Goal: Task Accomplishment & Management: Manage account settings

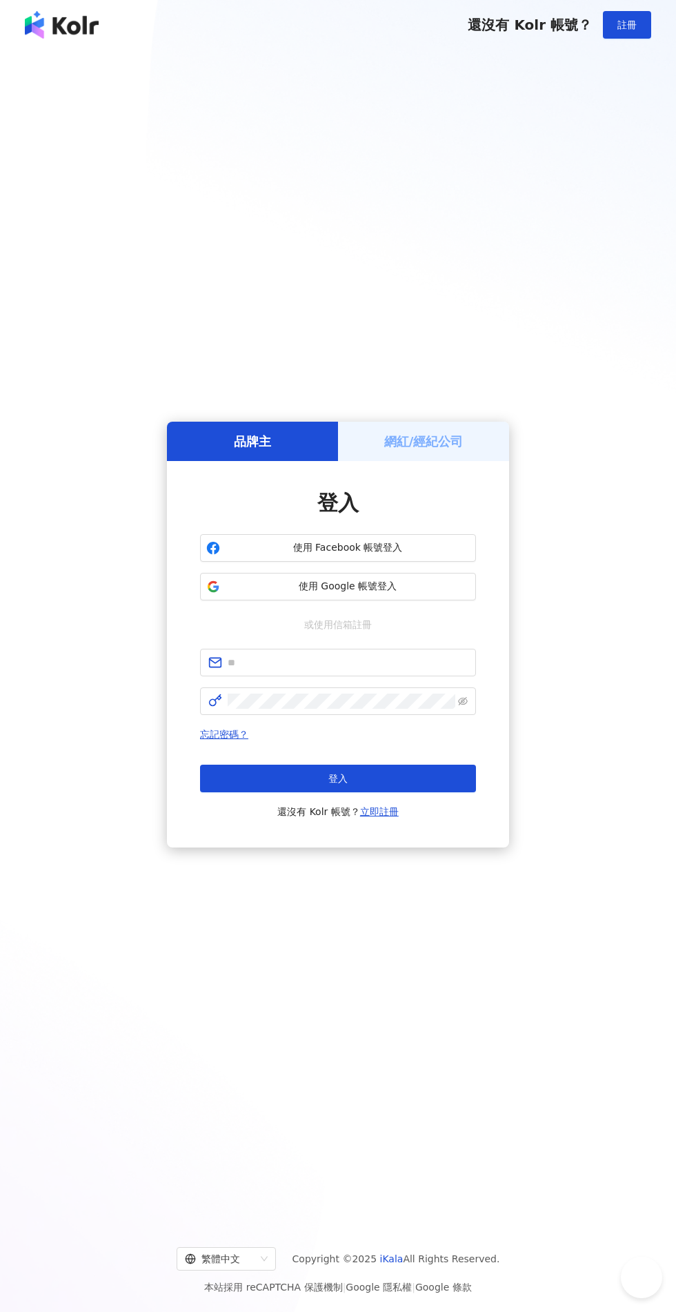
click at [400, 450] on h5 "網紅/經紀公司" at bounding box center [423, 441] width 79 height 17
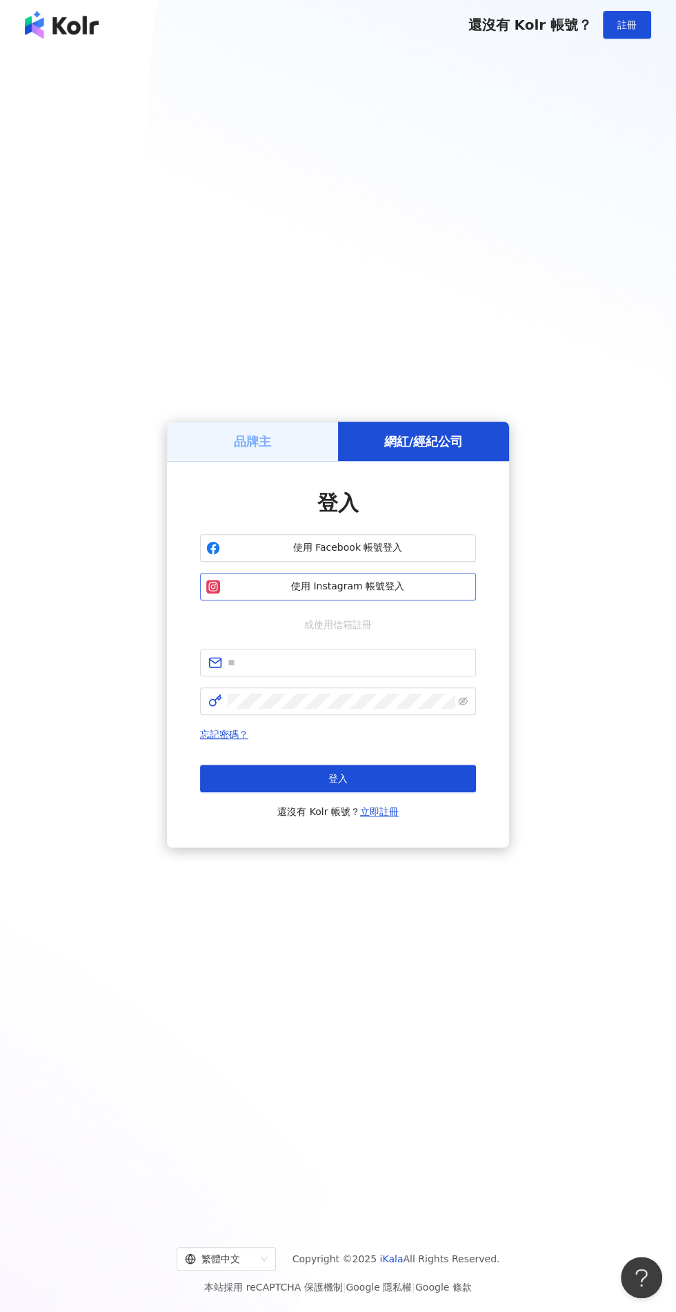
click at [319, 593] on span "使用 Instagram 帳號登入" at bounding box center [348, 587] width 244 height 14
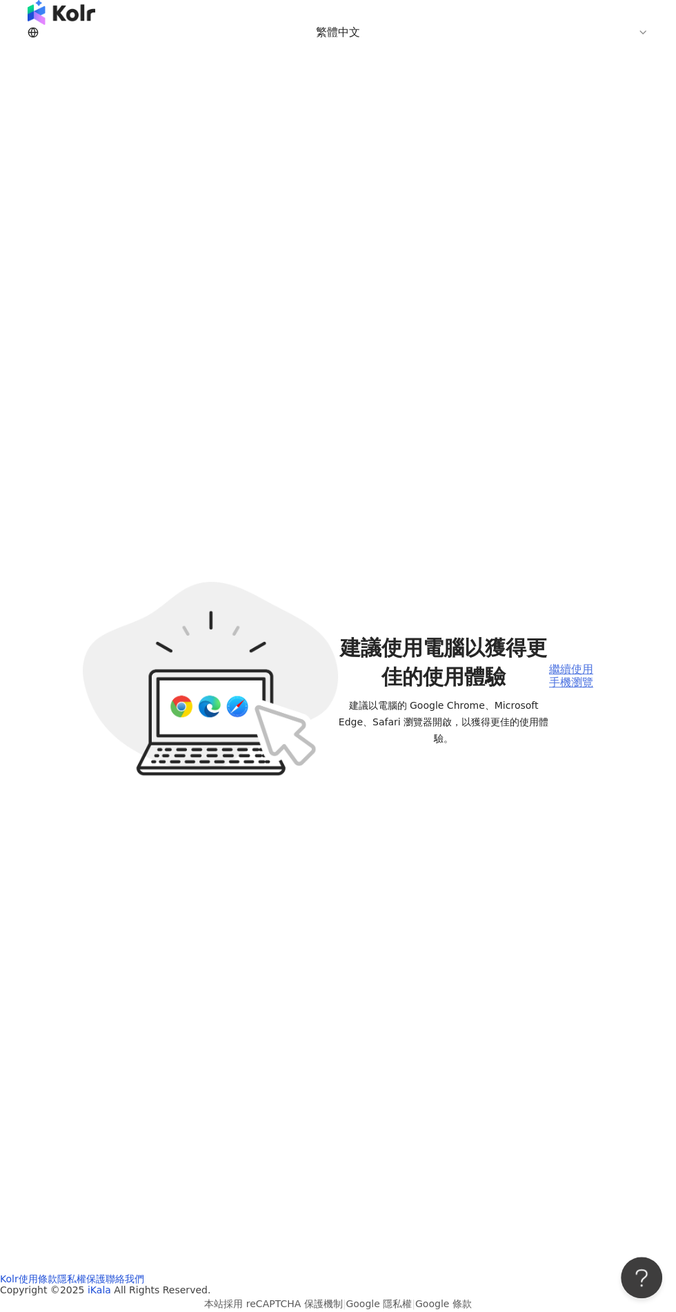
click at [582, 671] on div "繼續使用手機瀏覽" at bounding box center [571, 676] width 44 height 26
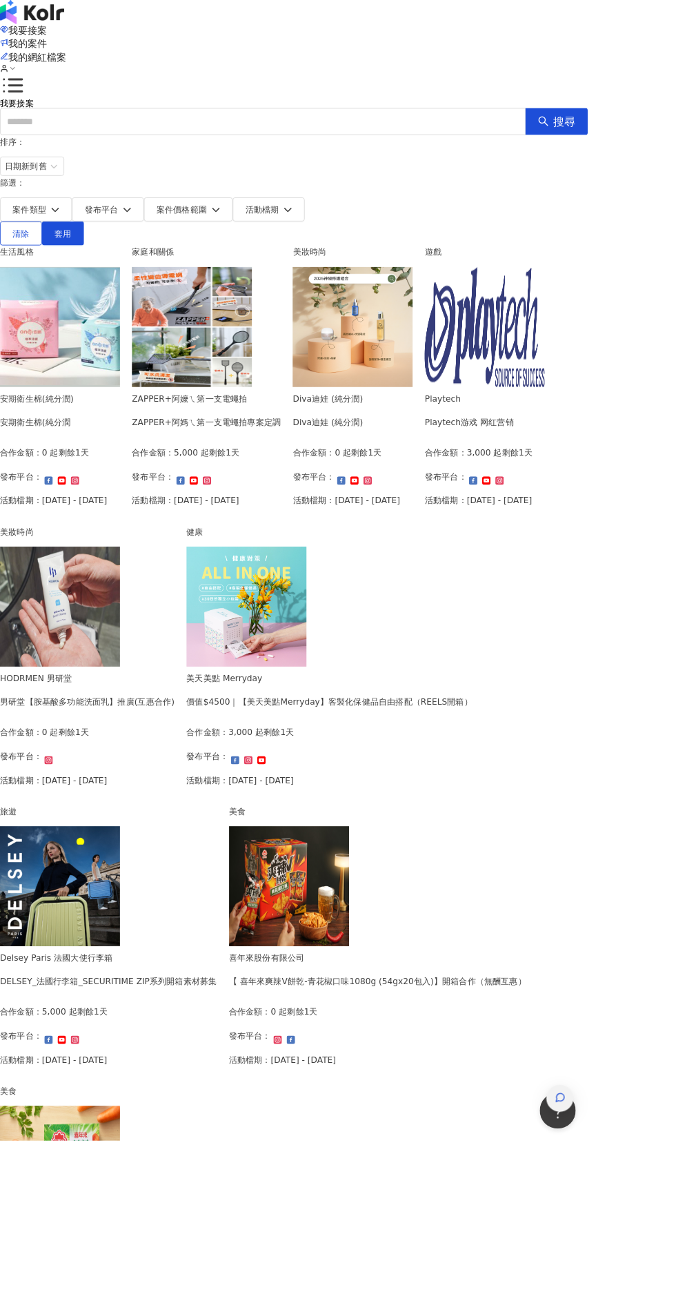
click at [651, 1268] on icon "button" at bounding box center [644, 1262] width 12 height 12
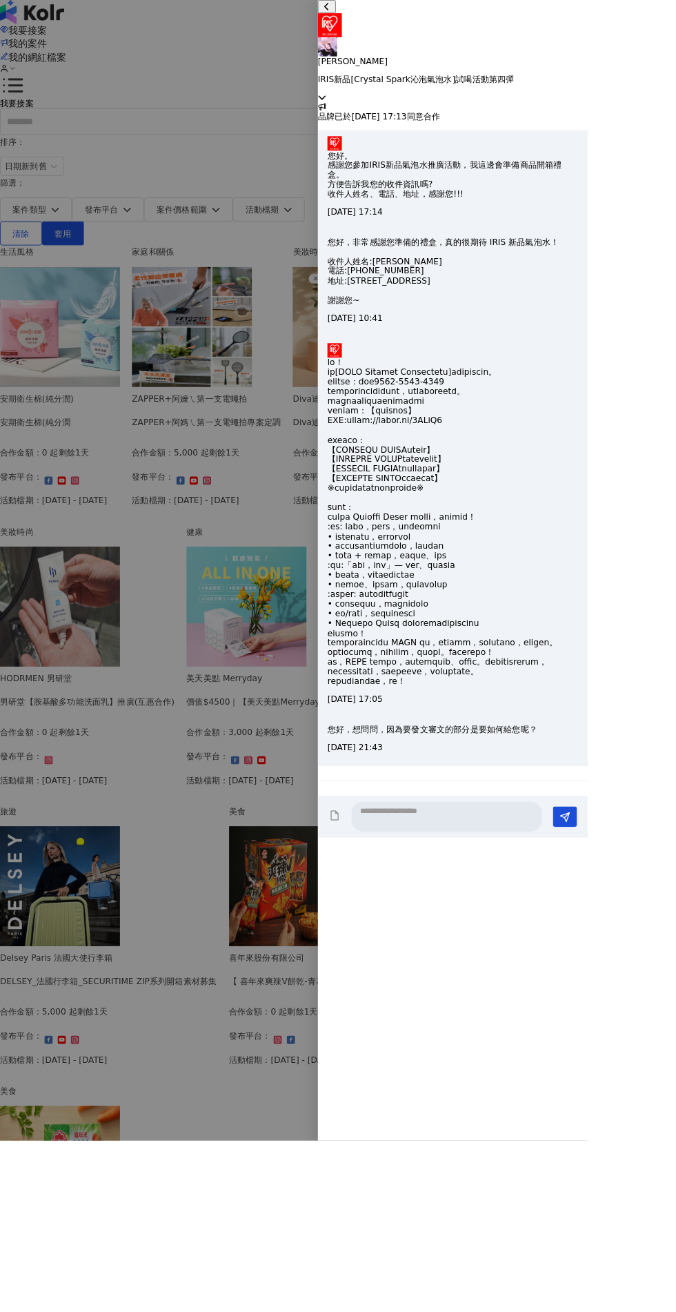
click at [676, 65] on p "IRIS OHYAMA" at bounding box center [521, 70] width 311 height 11
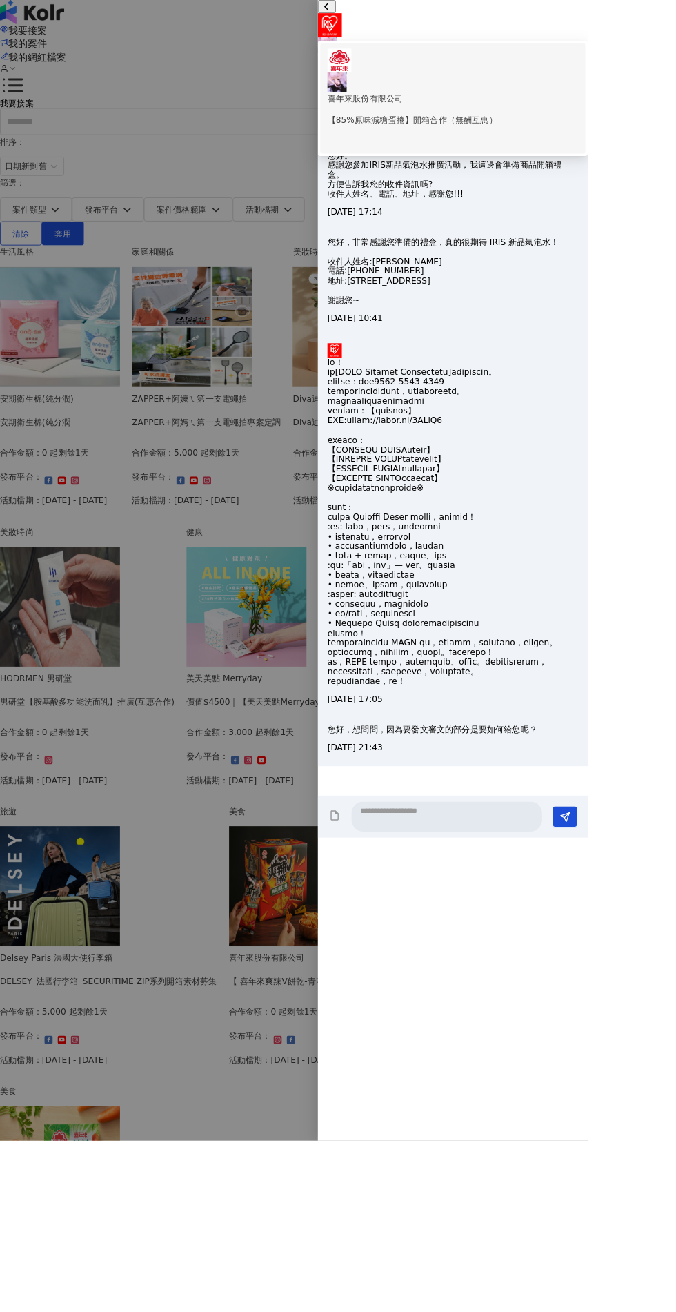
click at [642, 106] on p "喜年來股份有限公司" at bounding box center [521, 113] width 288 height 15
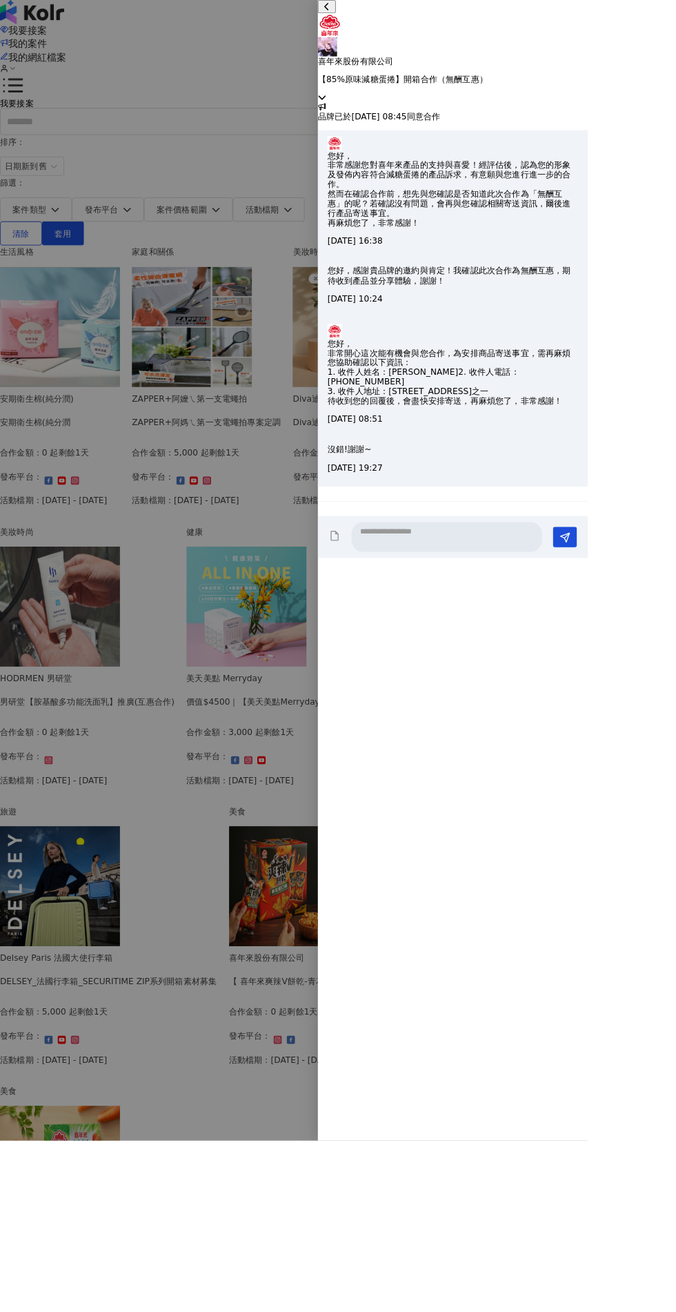
click at [293, 1232] on div at bounding box center [338, 656] width 676 height 1312
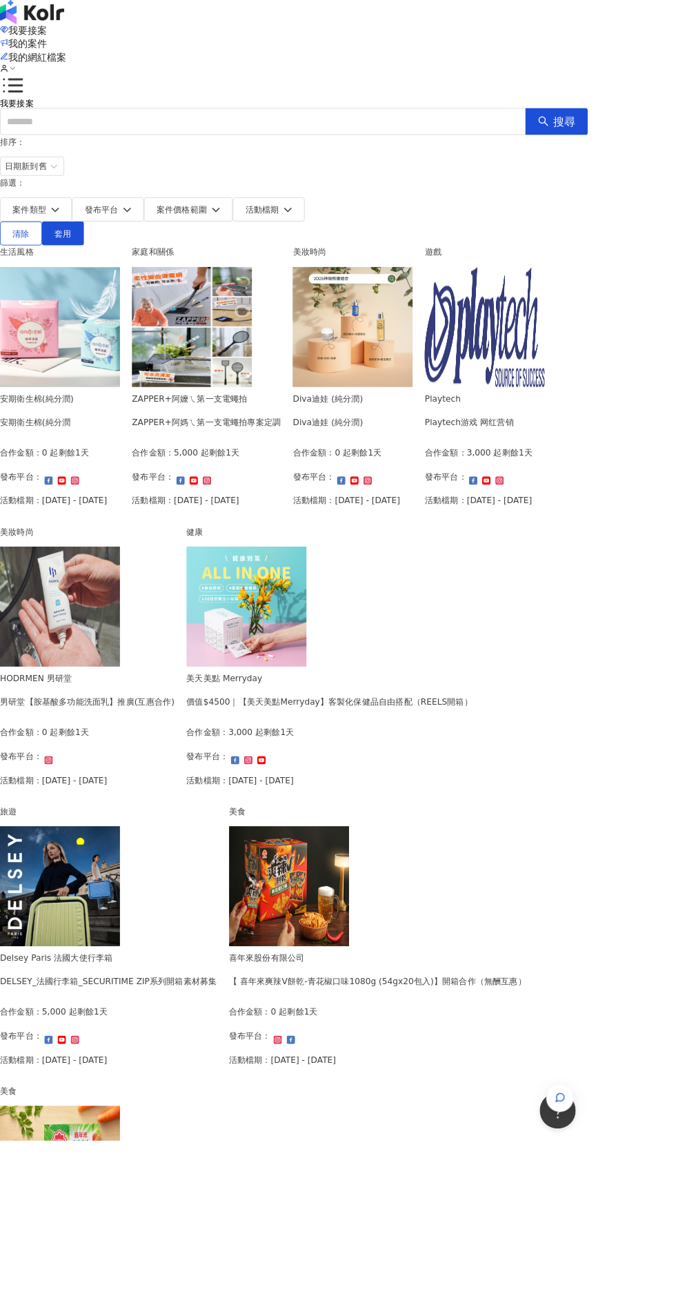
click at [54, 43] on span "我的案件" at bounding box center [32, 49] width 44 height 13
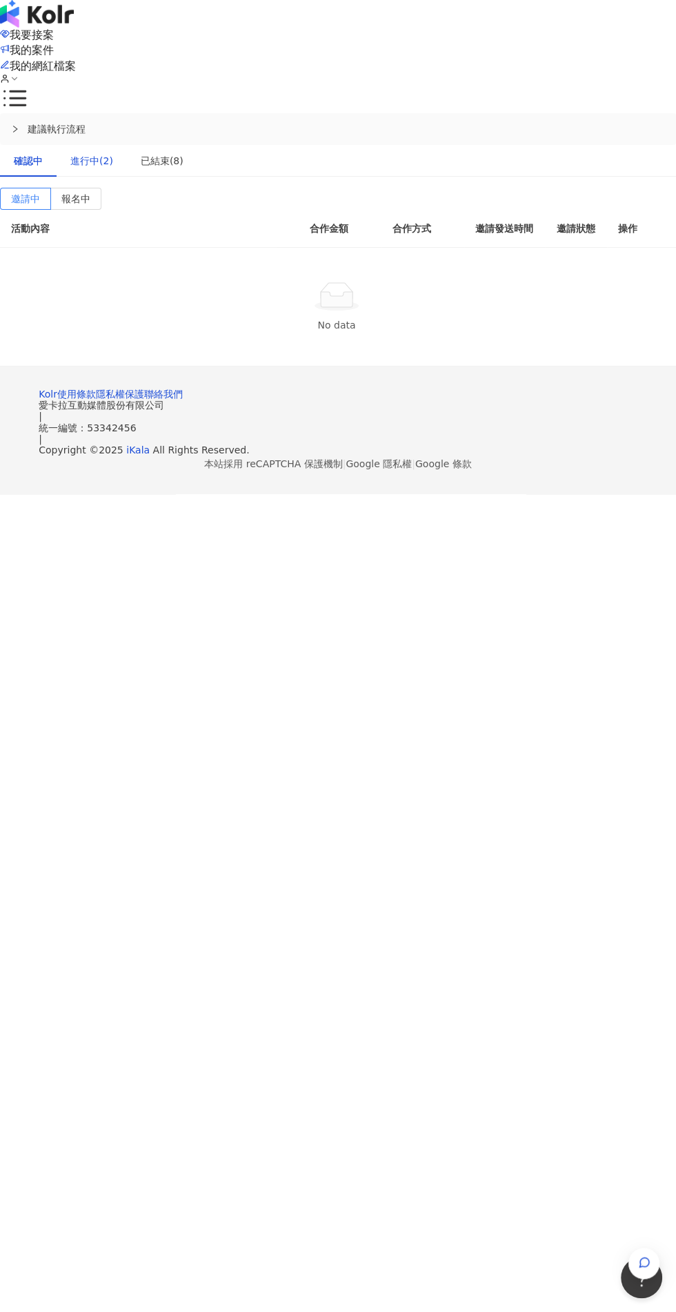
click at [100, 153] on div "進行中(2)" at bounding box center [91, 160] width 43 height 15
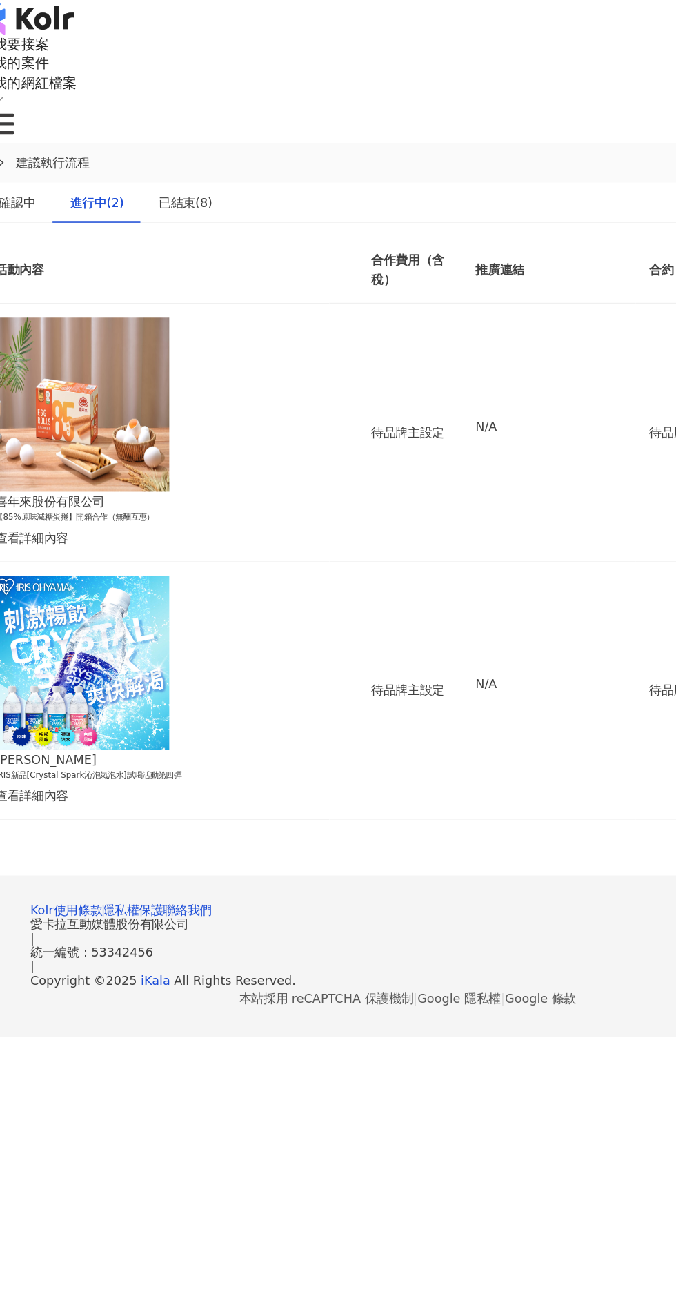
click at [152, 623] on div "查看詳細內容" at bounding box center [138, 630] width 254 height 15
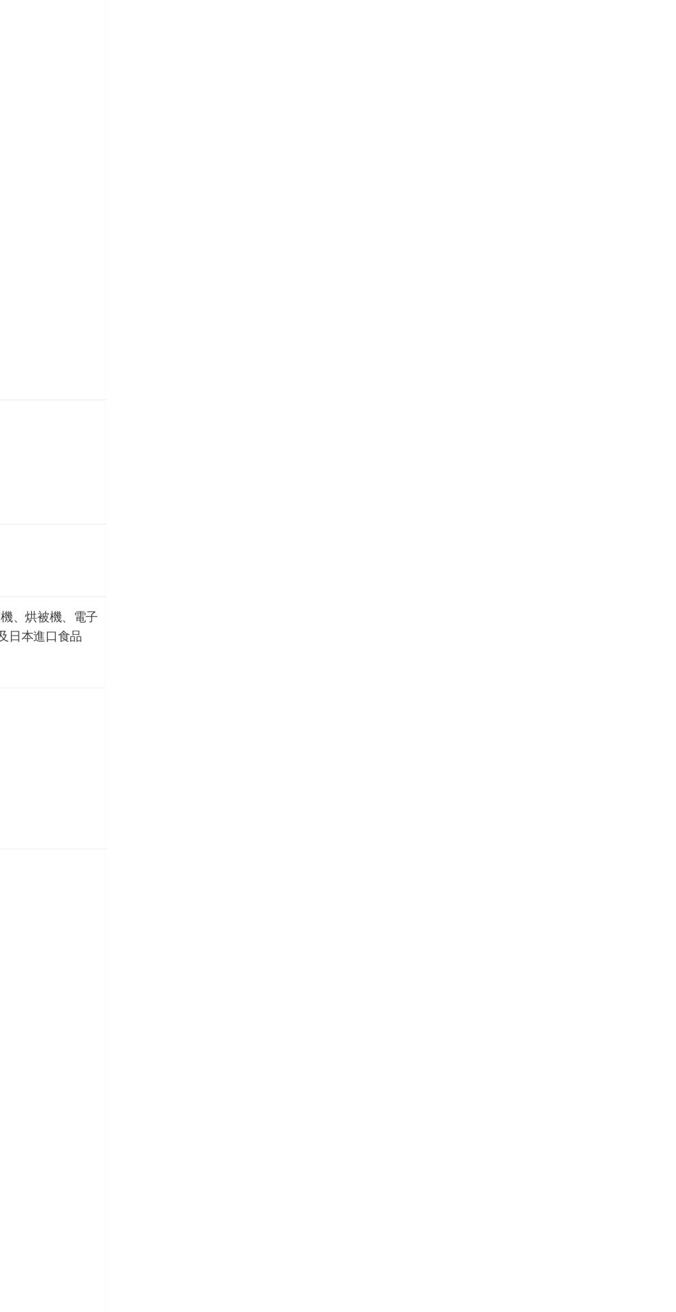
scroll to position [0, 11]
click at [353, 294] on div "合作細節" at bounding box center [334, 301] width 39 height 15
click at [626, 700] on div at bounding box center [338, 656] width 676 height 1312
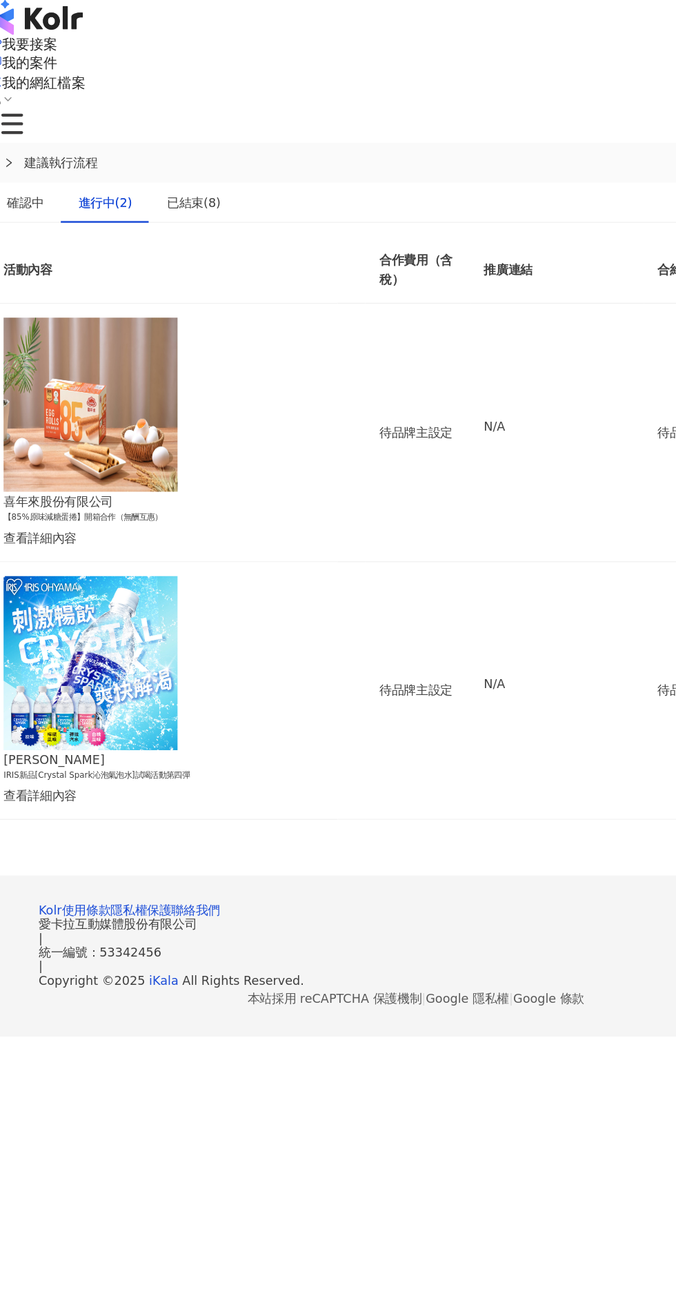
scroll to position [0, 0]
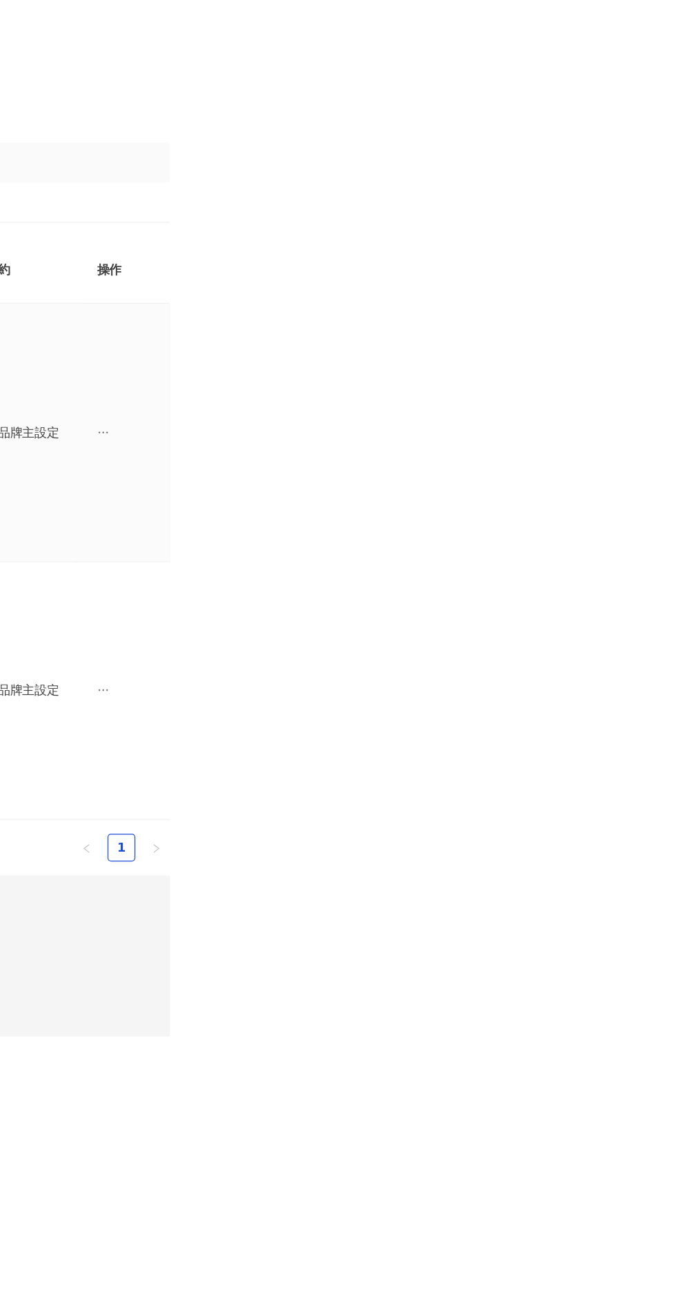
click at [621, 241] on td "待品牌主設定" at bounding box center [639, 343] width 80 height 204
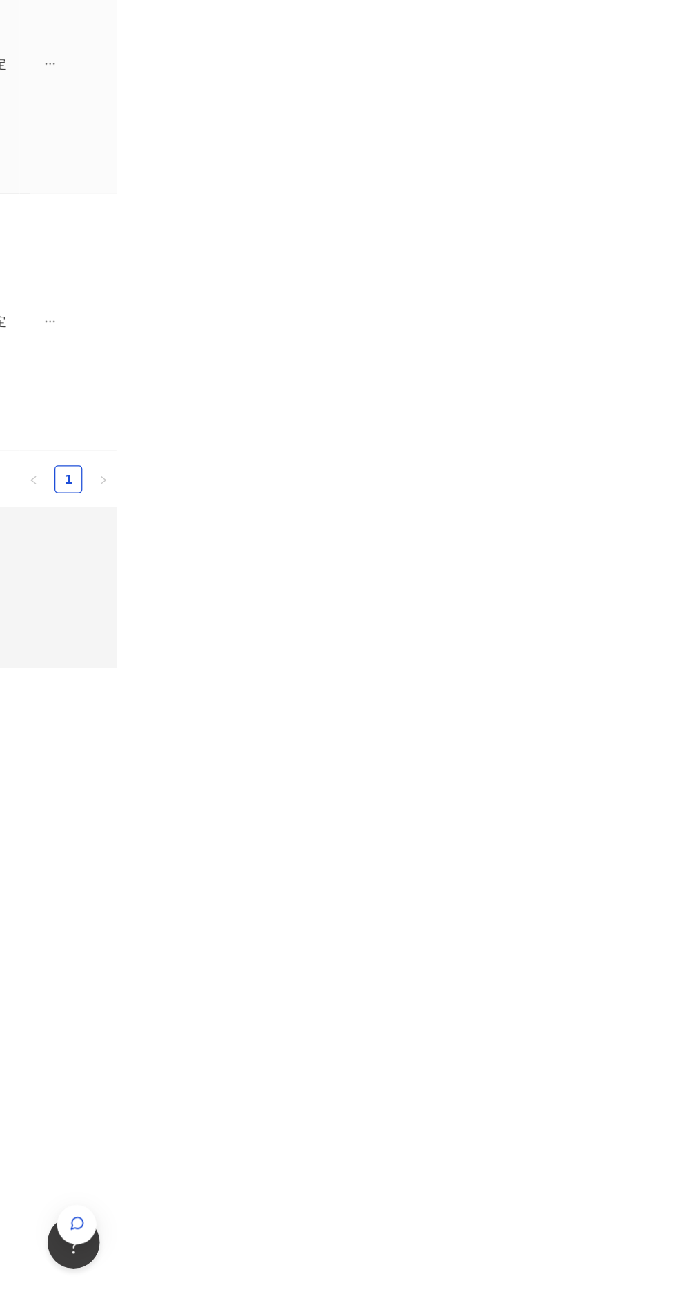
scroll to position [0, 11]
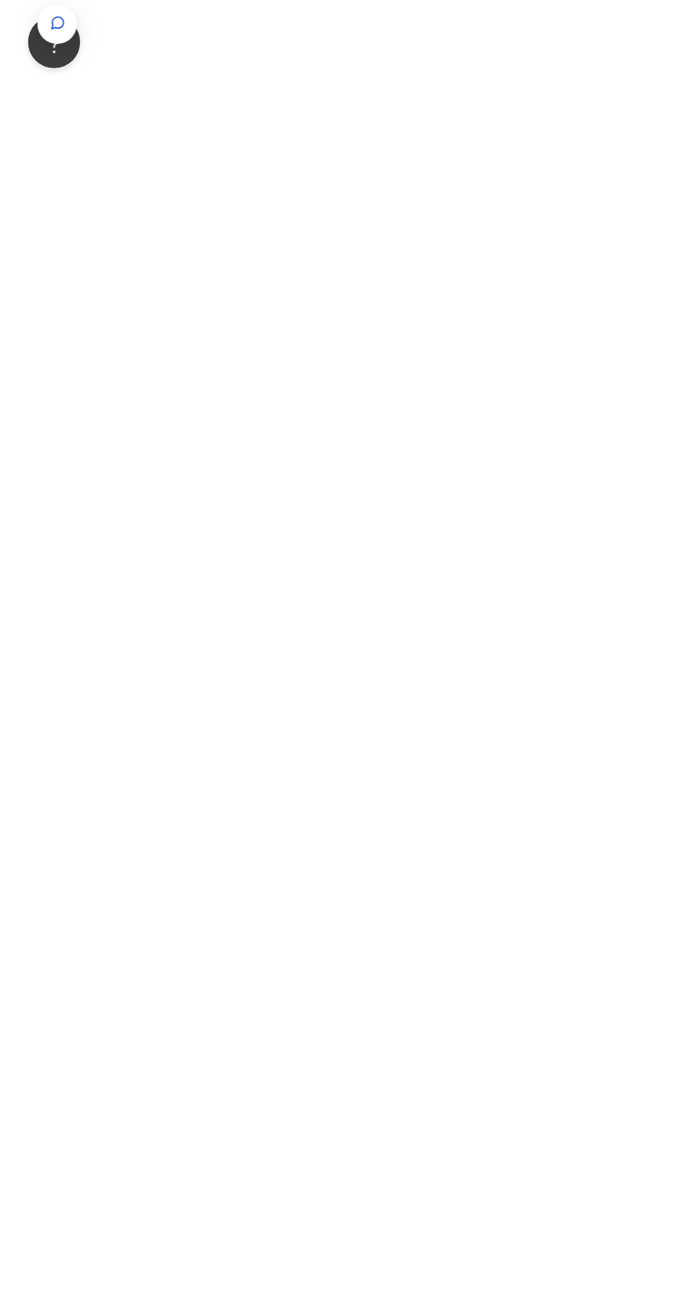
click at [676, 1311] on html "我要接案 我的案件 我的網紅檔案 建議執行流程 確認中 進行中(2) 已結束(8) 邀請中 報名中 活動內容 合作金額 合作方式 邀請發送時間 邀請狀態 操作…" at bounding box center [338, 656] width 676 height 1312
click at [653, 1279] on div "button" at bounding box center [645, 1263] width 18 height 31
click at [676, 65] on p "喜年來股份有限公司" at bounding box center [521, 70] width 311 height 11
click at [665, 106] on p "IRIS OHYAMA" at bounding box center [521, 113] width 288 height 15
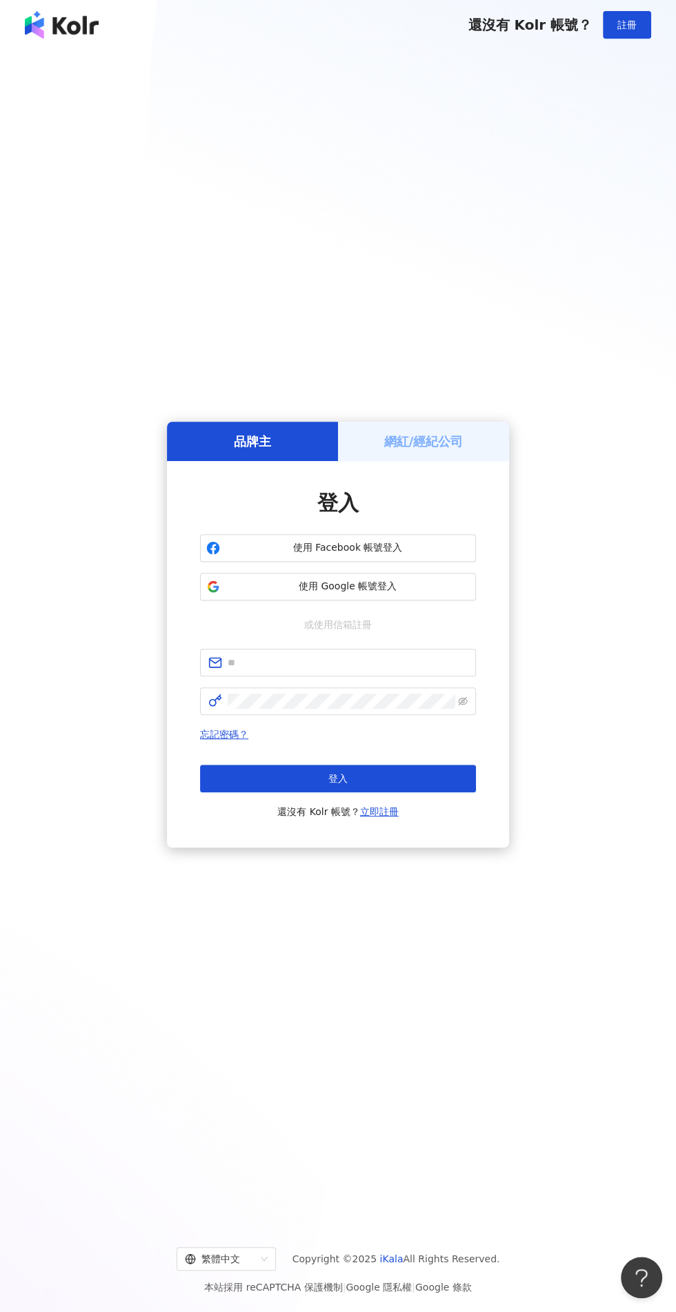
click at [406, 450] on h5 "網紅/經紀公司" at bounding box center [423, 441] width 79 height 17
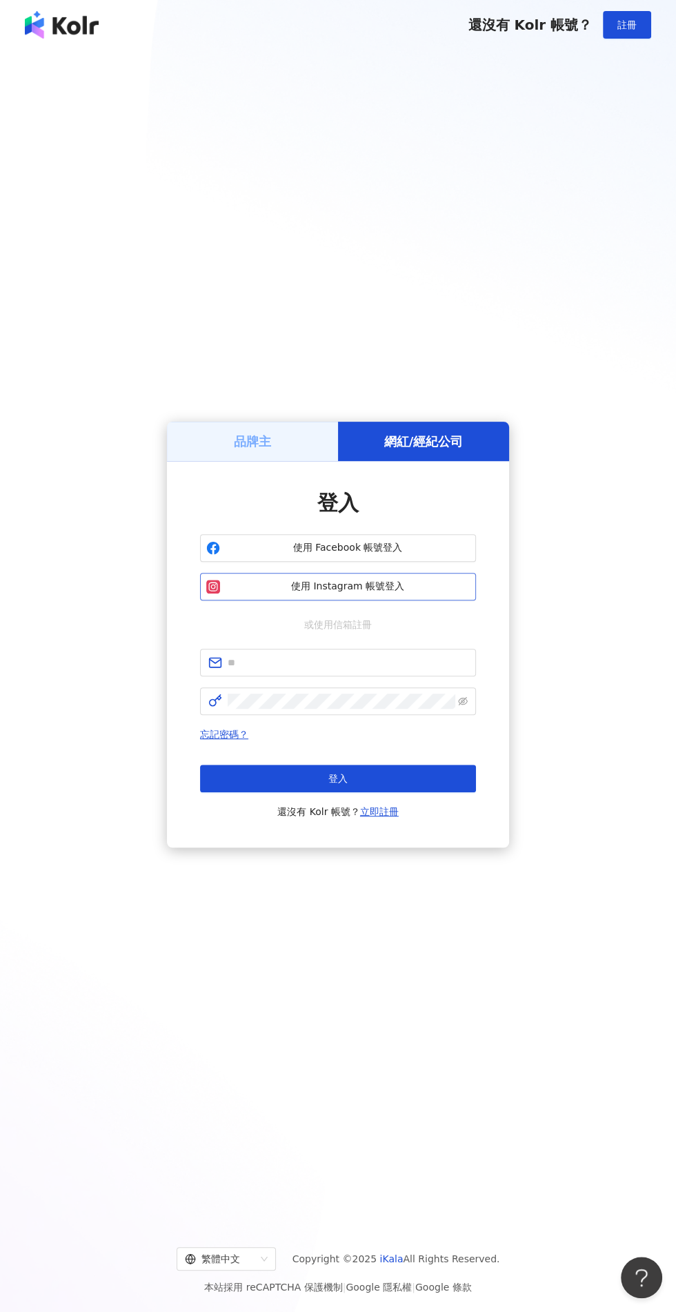
click at [450, 593] on span "使用 Instagram 帳號登入" at bounding box center [348, 587] width 244 height 14
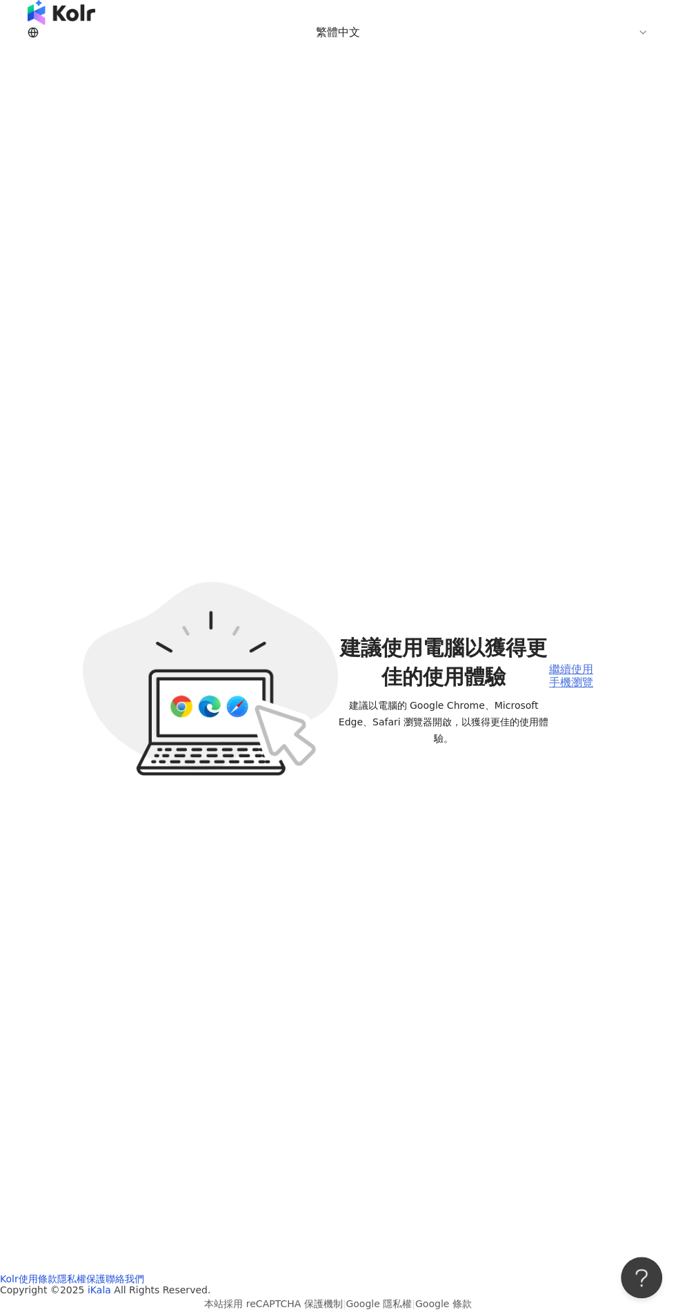
click at [582, 663] on div "繼續使用手機瀏覽" at bounding box center [571, 676] width 44 height 26
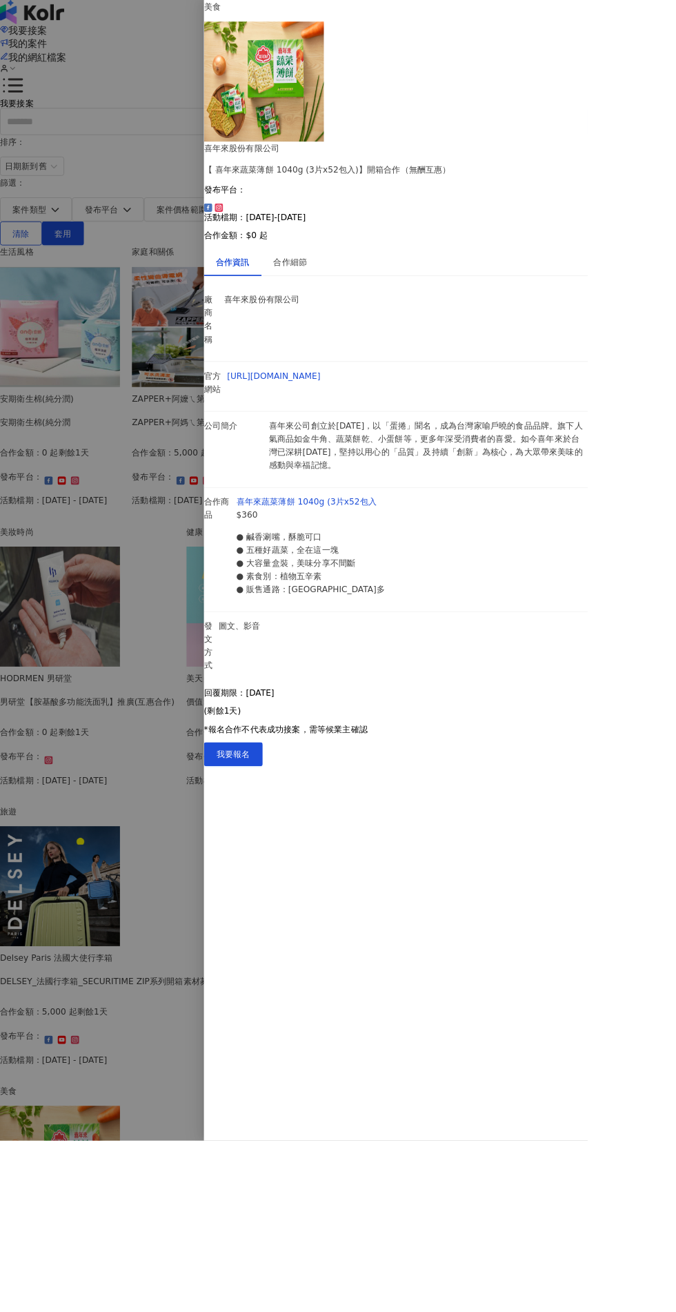
click at [585, 791] on div "美食 喜年來股份有限公司 【 喜年來蔬菜薄餅 1040g (3片x52包入)】開箱合作（無酬互惠） 發布平台： 活動檔期：2025/5/14-2025/9/3…" at bounding box center [456, 395] width 442 height 791
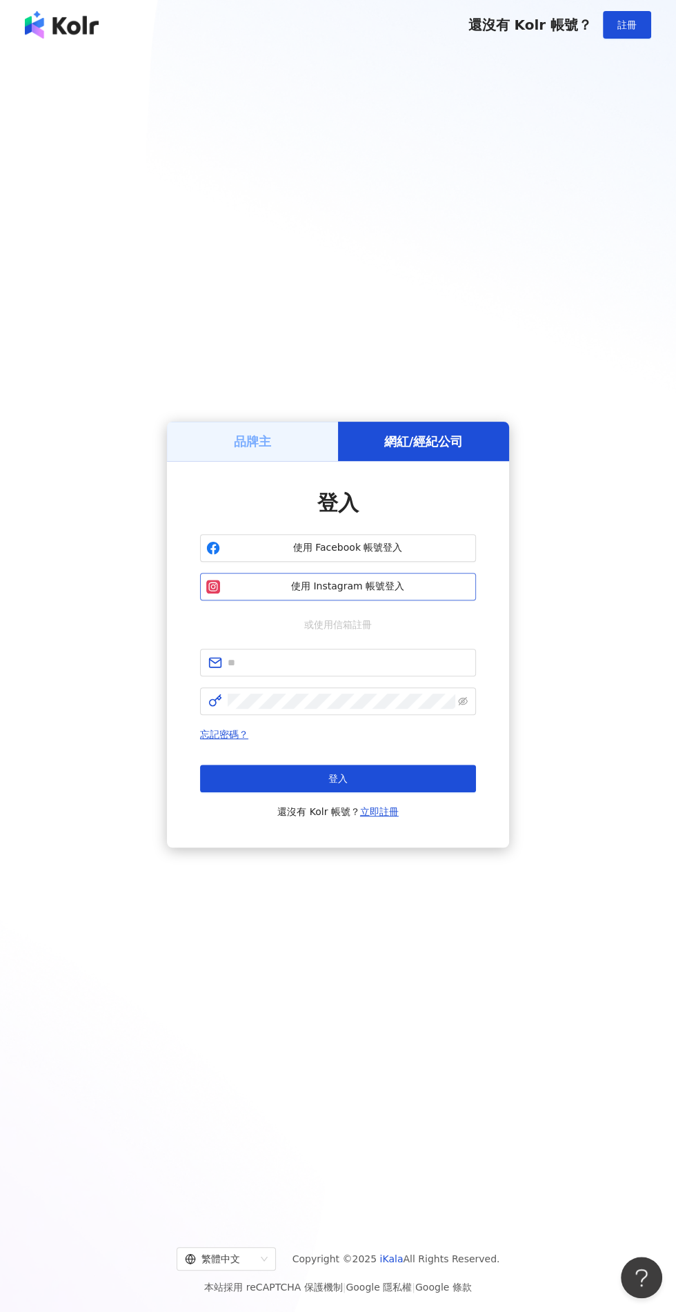
click at [454, 593] on span "使用 Instagram 帳號登入" at bounding box center [348, 587] width 244 height 14
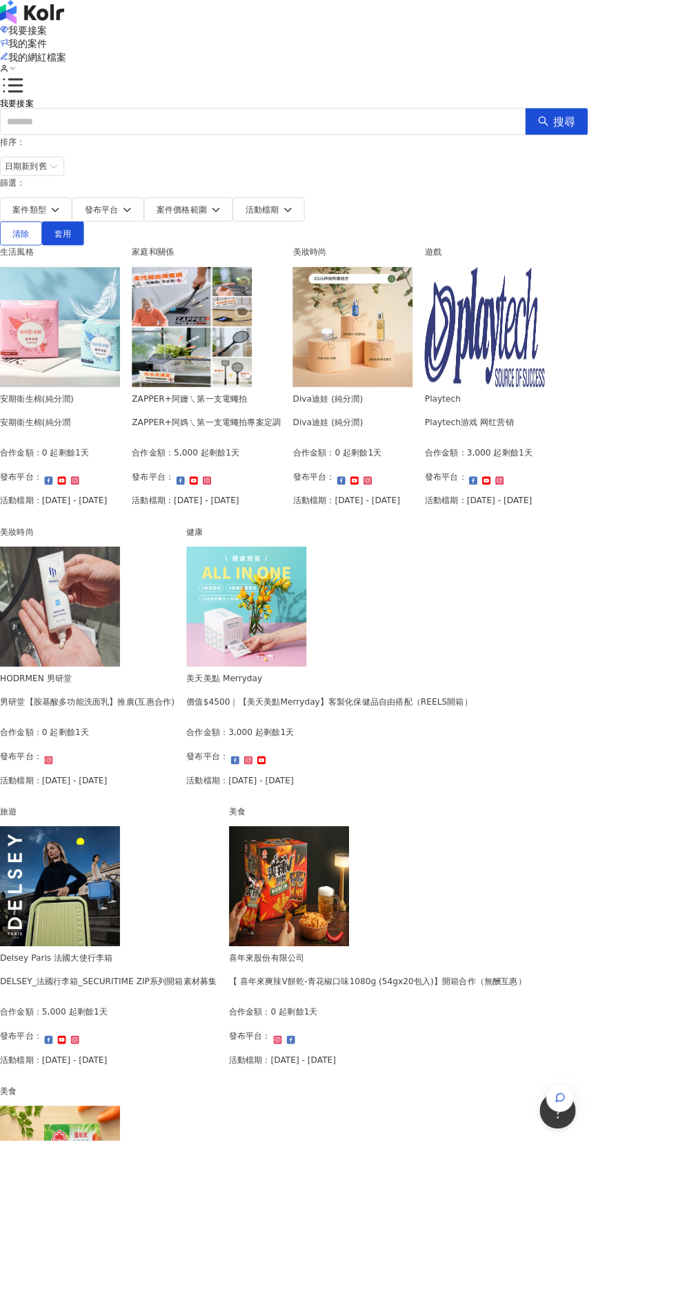
click at [54, 43] on span "我的案件" at bounding box center [32, 49] width 44 height 13
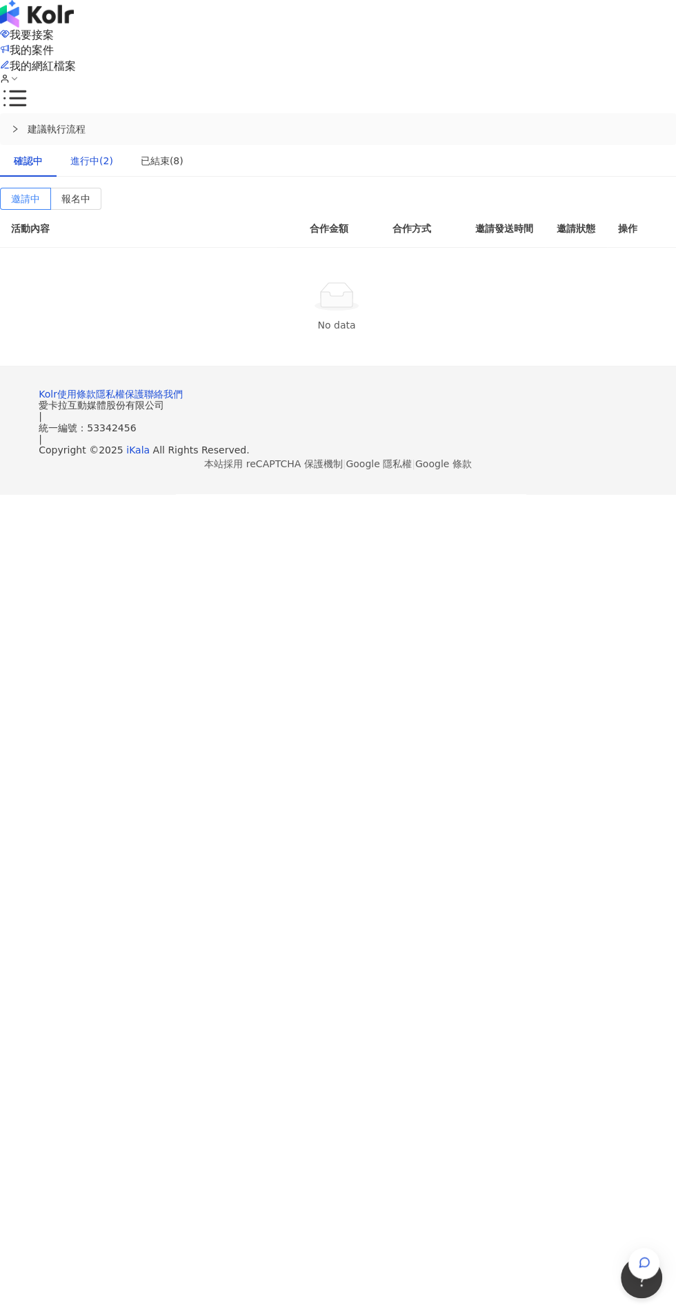
click at [105, 153] on div "進行中(2)" at bounding box center [91, 160] width 43 height 15
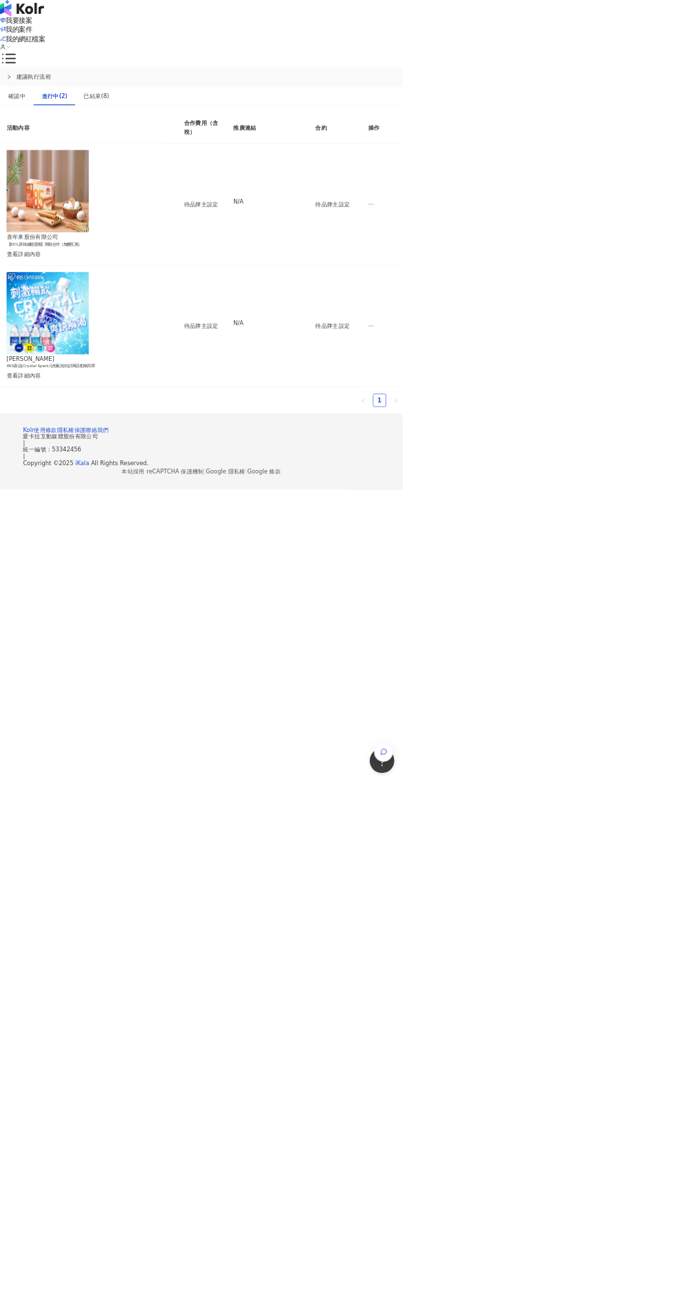
click at [175, 623] on div "查看詳細內容" at bounding box center [138, 630] width 254 height 15
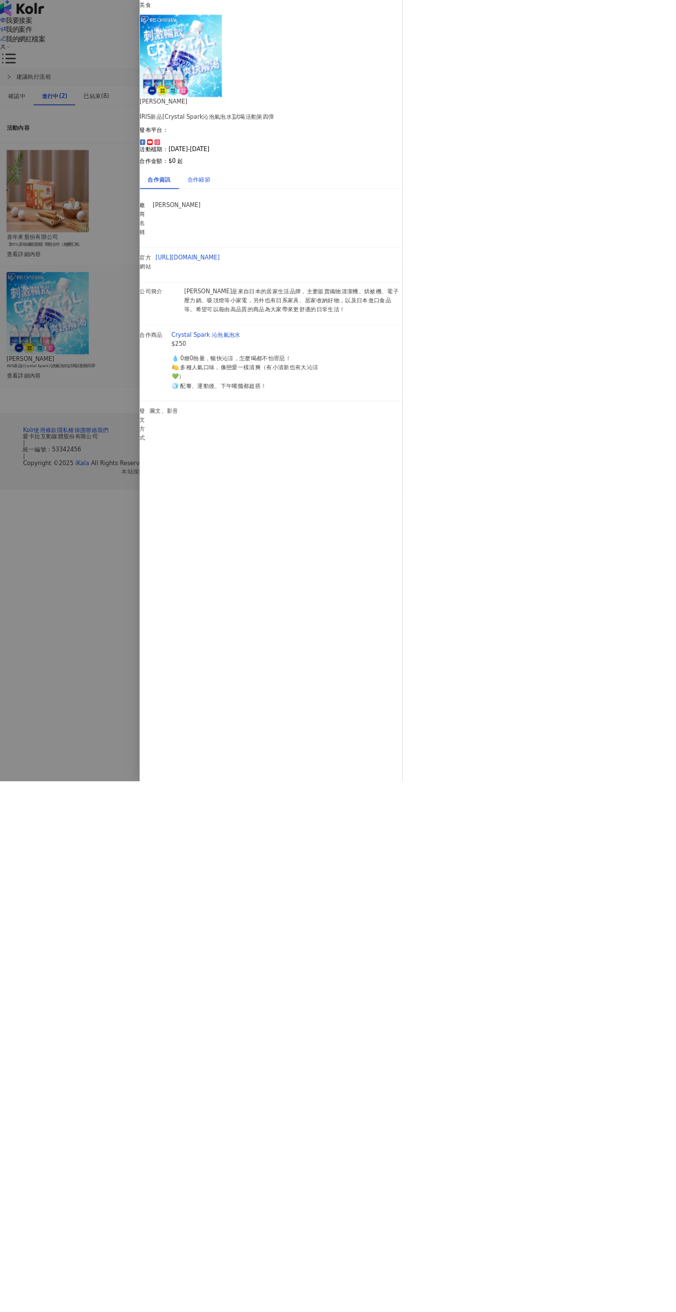
click at [353, 294] on div "合作細節" at bounding box center [334, 301] width 39 height 15
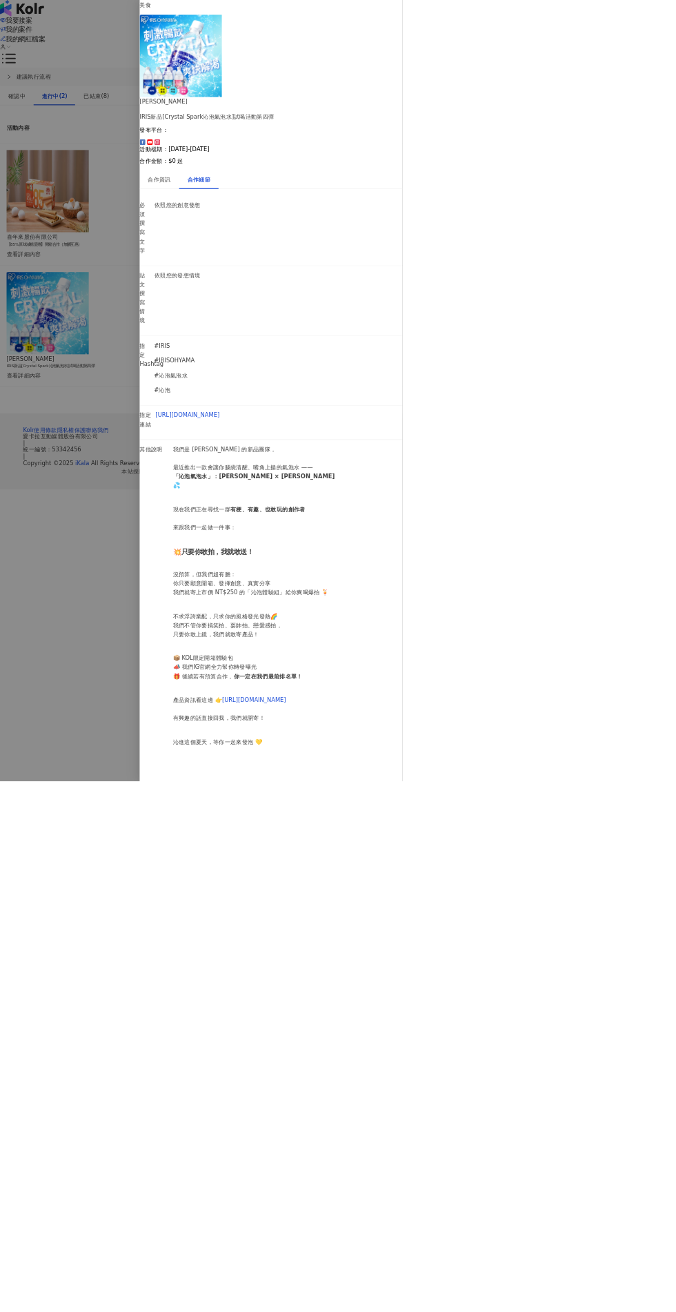
scroll to position [0, 11]
click at [444, 743] on div at bounding box center [338, 656] width 676 height 1312
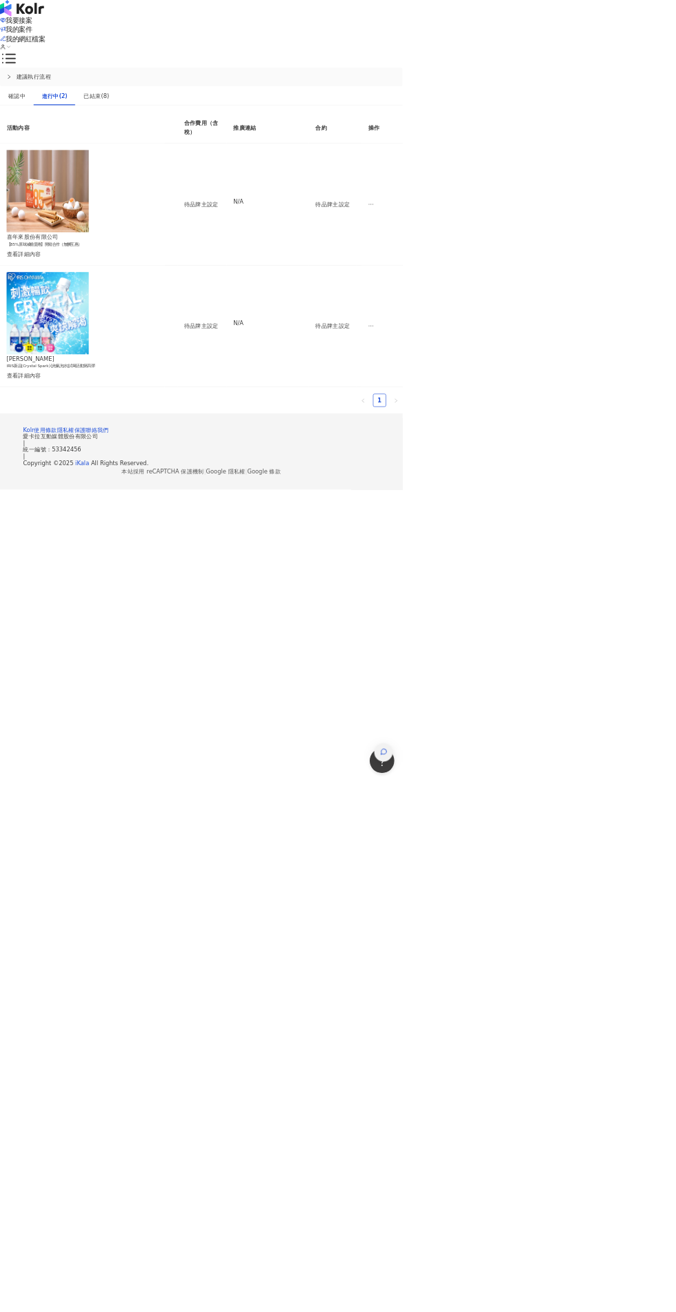
click at [653, 1279] on div "button" at bounding box center [645, 1263] width 18 height 31
